Goal: Information Seeking & Learning: Find specific fact

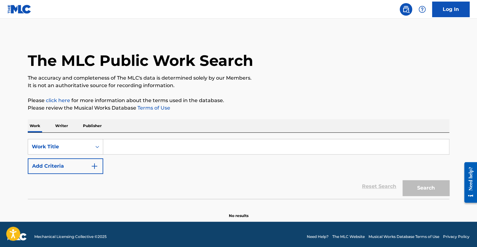
click at [154, 146] on input "Search Form" at bounding box center [276, 146] width 346 height 15
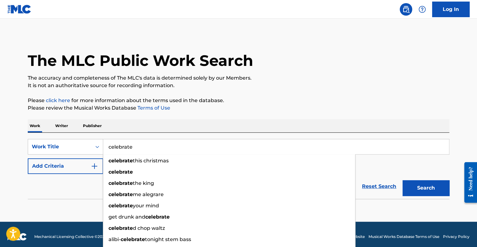
type input "celebrate"
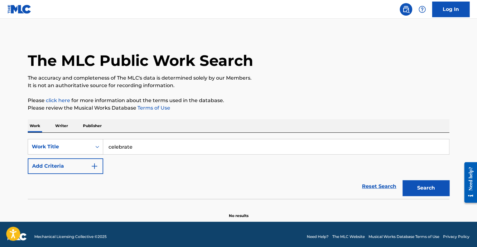
click at [194, 107] on p "Please review the Musical Works Database Terms of Use" at bounding box center [239, 107] width 422 height 7
click at [91, 173] on button "Add Criteria" at bounding box center [65, 166] width 75 height 16
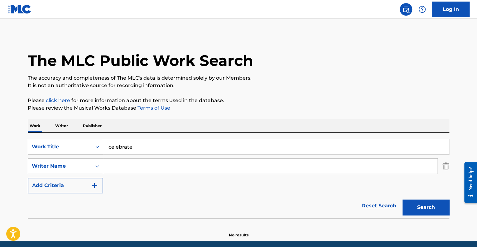
click at [123, 167] on input "Search Form" at bounding box center [270, 165] width 334 height 15
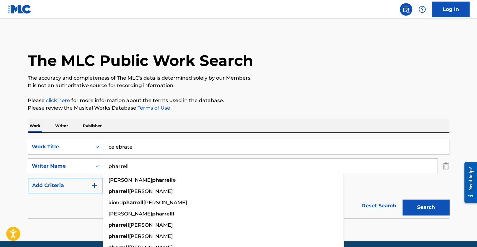
type input "pharrell"
click at [403, 199] on button "Search" at bounding box center [426, 207] width 47 height 16
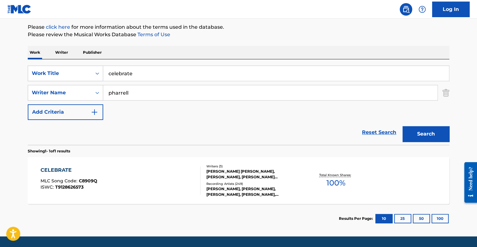
scroll to position [92, 0]
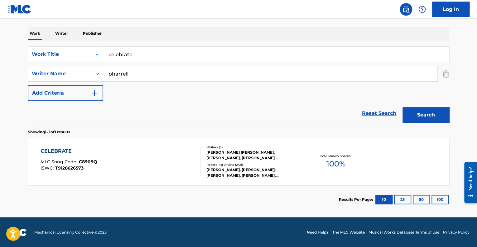
click at [168, 158] on div "CELEBRATE MLC Song Code : C8909Q ISWC : T9128626573" at bounding box center [121, 161] width 160 height 28
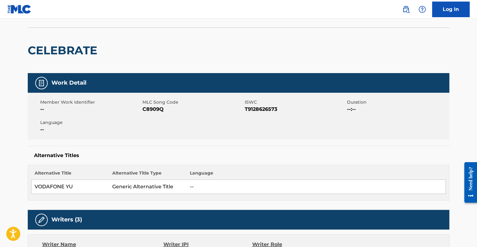
scroll to position [94, 0]
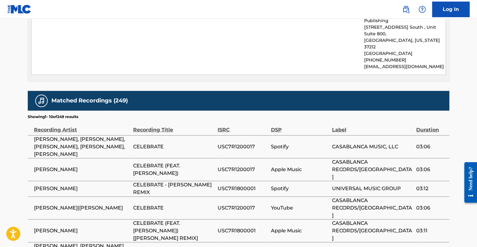
drag, startPoint x: 144, startPoint y: 112, endPoint x: 147, endPoint y: 108, distance: 5.1
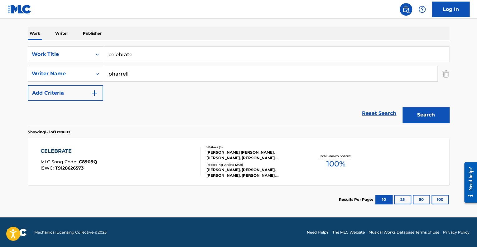
click at [76, 46] on div "Work Title" at bounding box center [65, 54] width 75 height 16
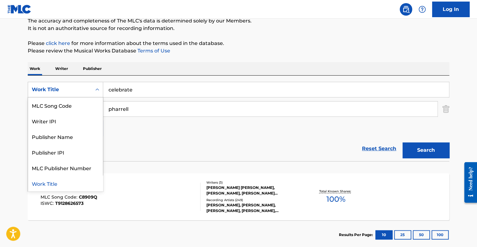
scroll to position [30, 0]
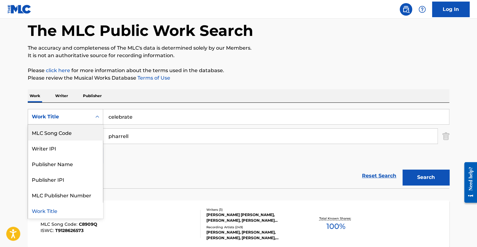
click at [65, 135] on div "MLC Song Code" at bounding box center [65, 132] width 75 height 16
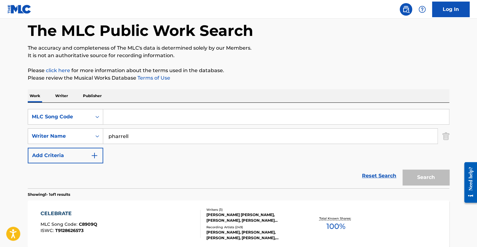
click at [116, 109] on input "Search Form" at bounding box center [276, 116] width 346 height 15
paste input "X3474P"
type input "X3474P"
click at [403, 169] on button "Search" at bounding box center [426, 177] width 47 height 16
